Goal: Navigation & Orientation: Find specific page/section

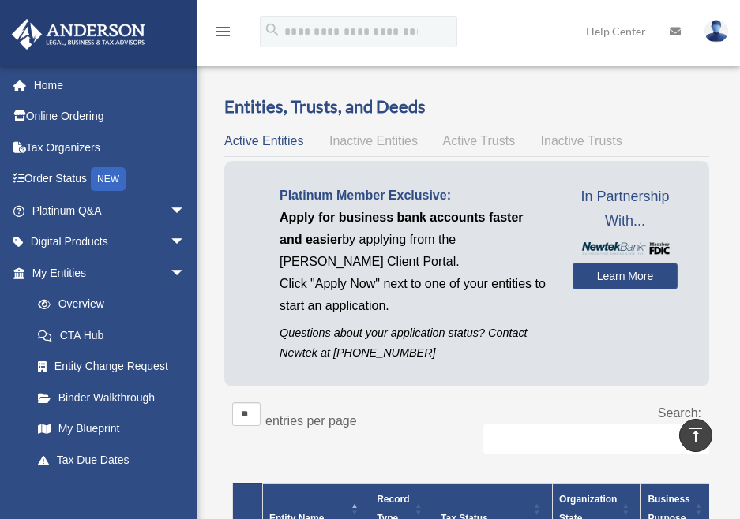
scroll to position [385, 0]
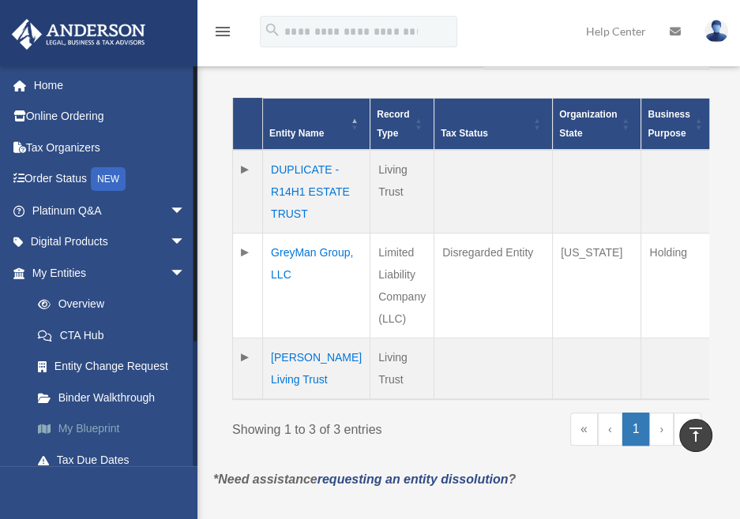
click at [85, 431] on link "My Blueprint" at bounding box center [115, 430] width 187 height 32
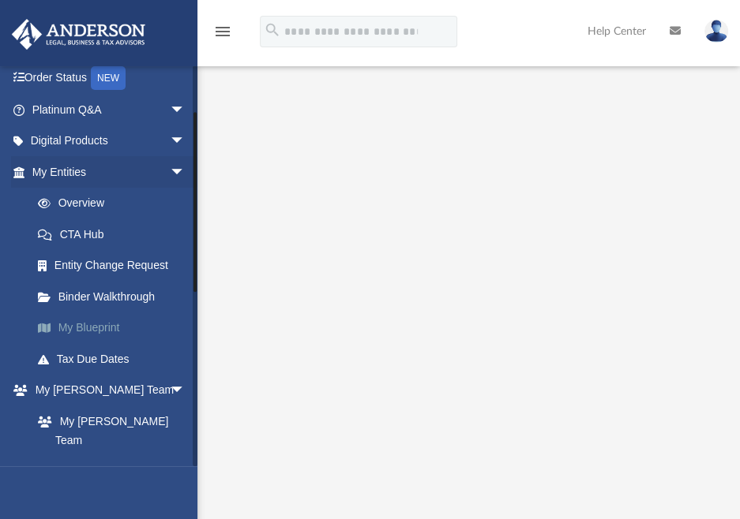
scroll to position [101, 0]
click at [86, 212] on link "Overview" at bounding box center [115, 204] width 187 height 32
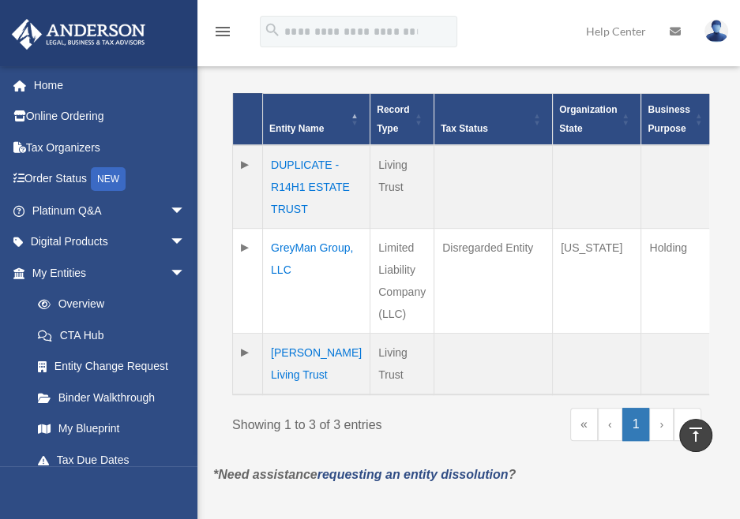
scroll to position [391, 0]
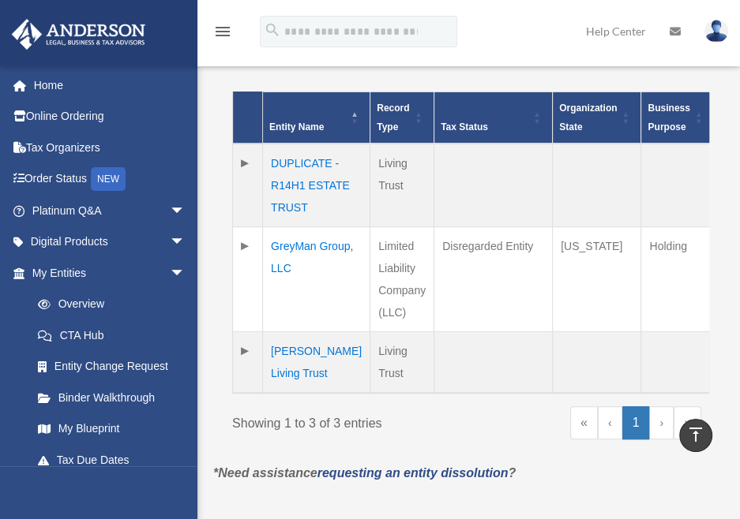
click at [290, 393] on td "[PERSON_NAME] Living Trust" at bounding box center [316, 362] width 107 height 62
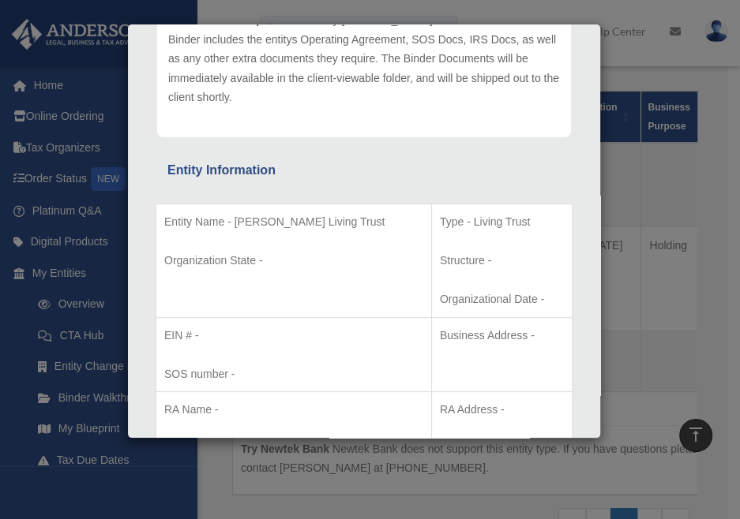
scroll to position [230, 0]
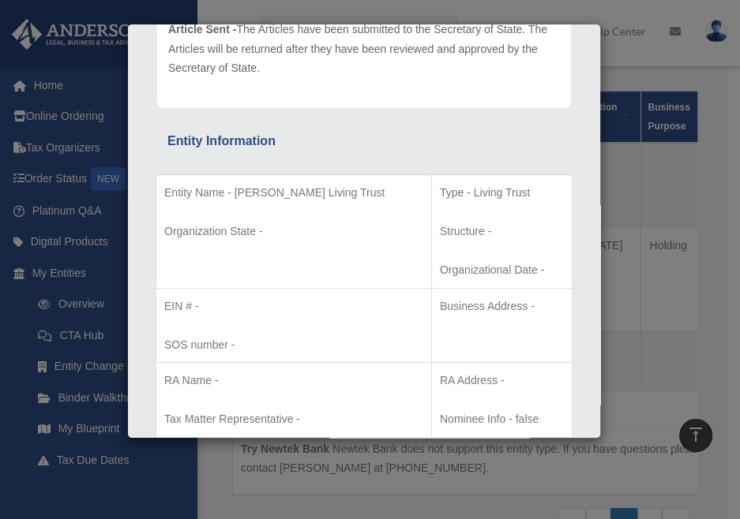
scroll to position [0, 0]
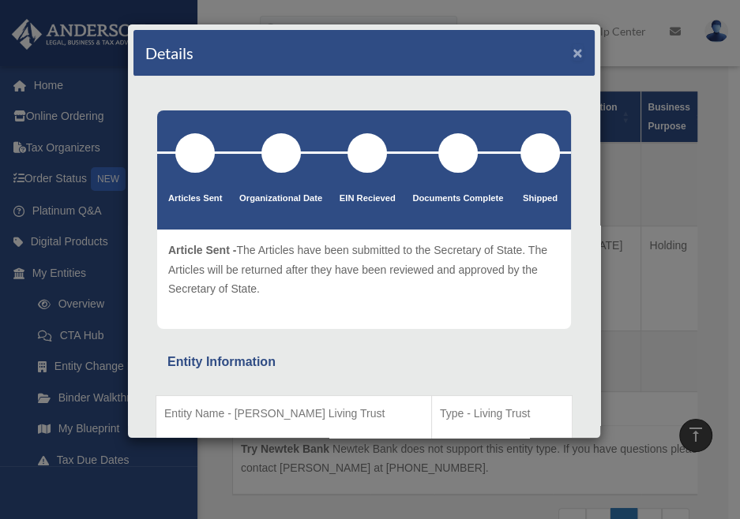
click at [572, 47] on button "×" at bounding box center [577, 52] width 10 height 17
